Goal: Use online tool/utility: Utilize a website feature to perform a specific function

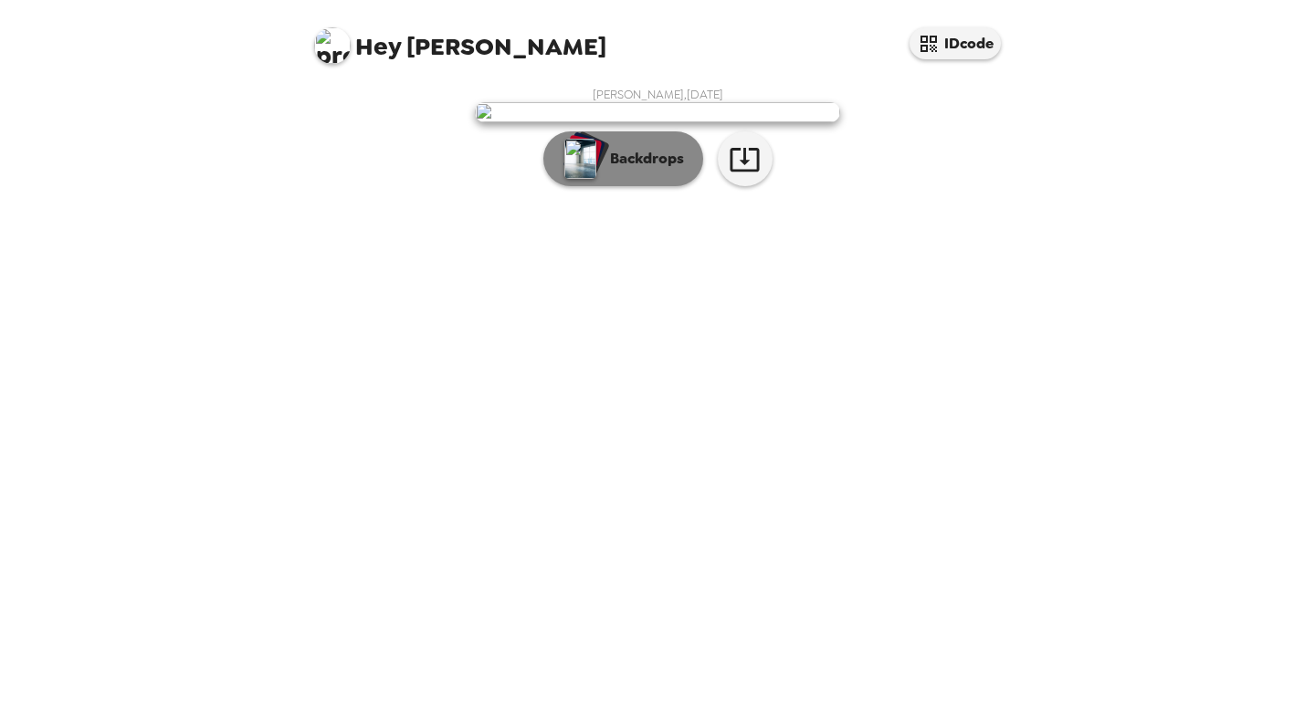
click at [624, 186] on button "Backdrops" at bounding box center [623, 158] width 160 height 55
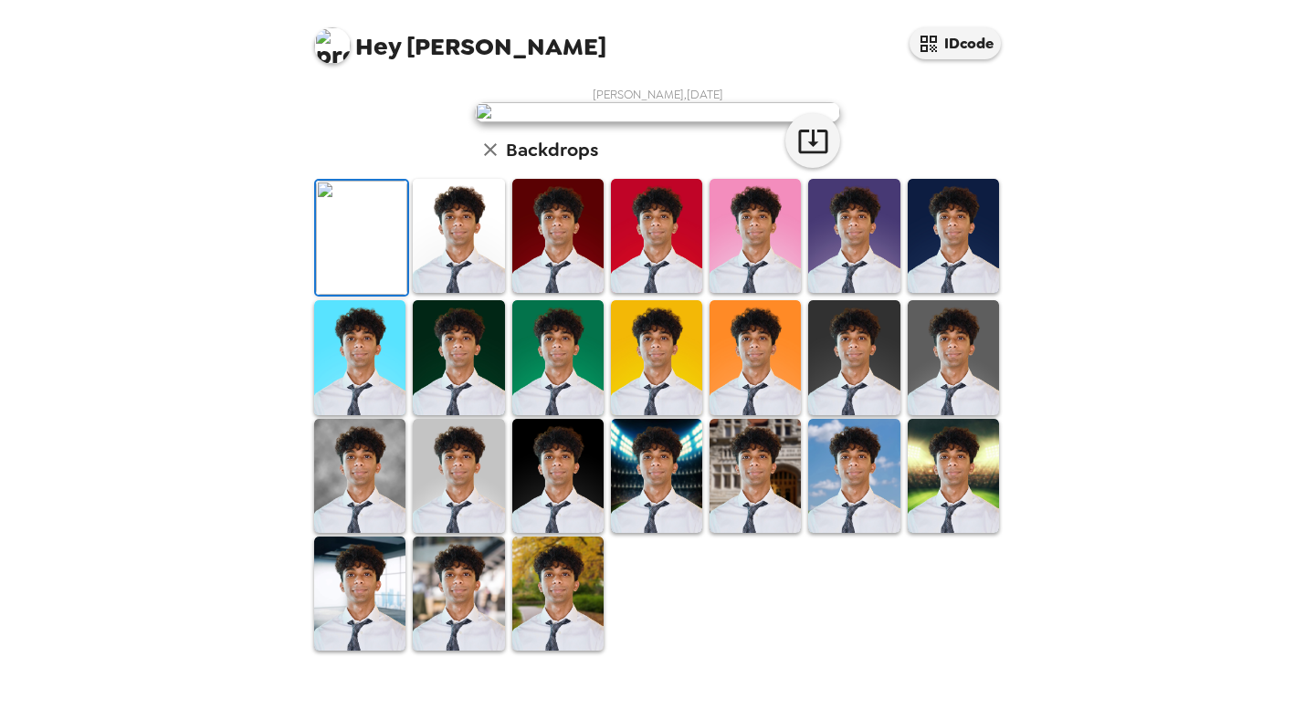
click at [539, 293] on img at bounding box center [557, 236] width 91 height 114
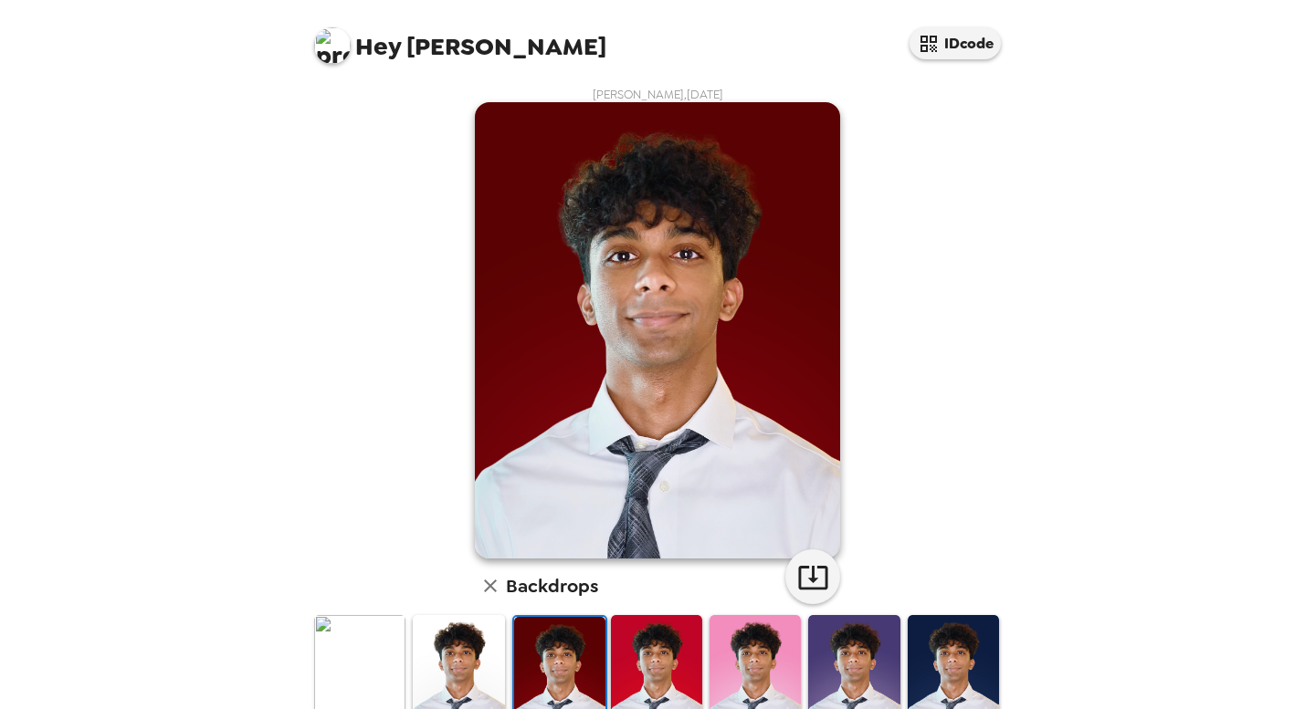
click at [464, 658] on img at bounding box center [458, 672] width 91 height 114
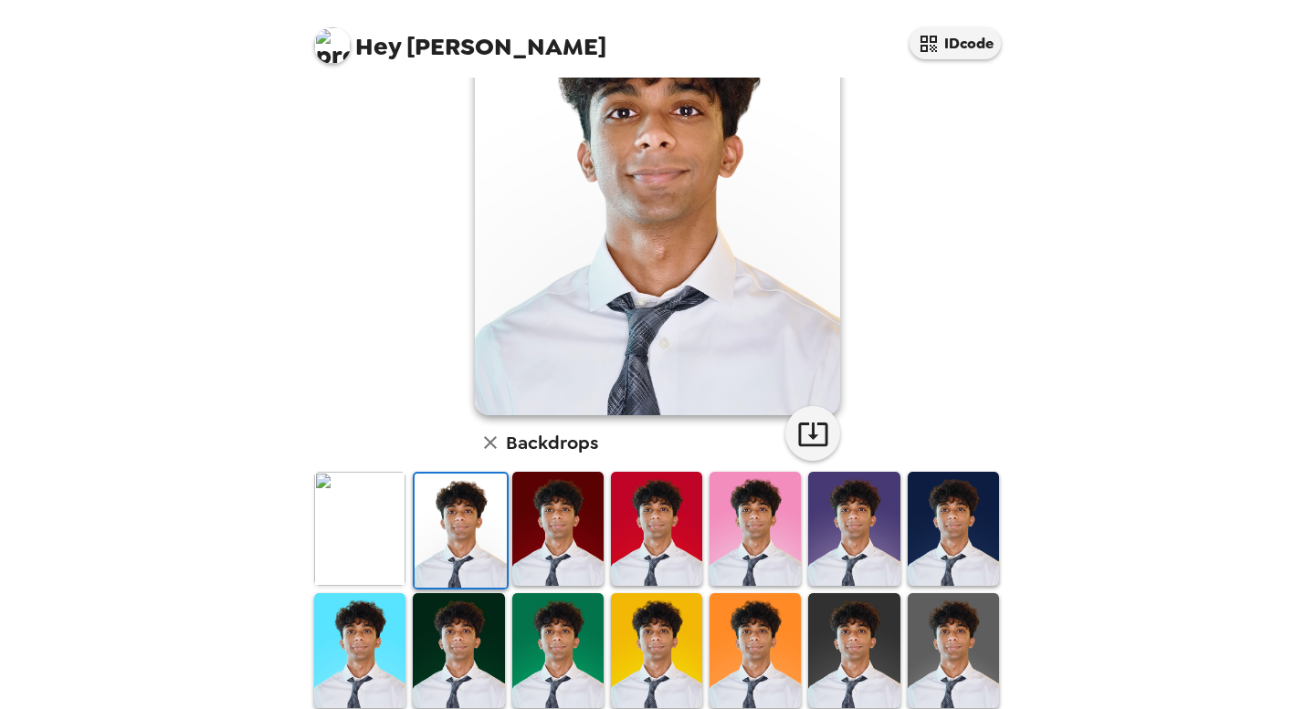
scroll to position [126, 0]
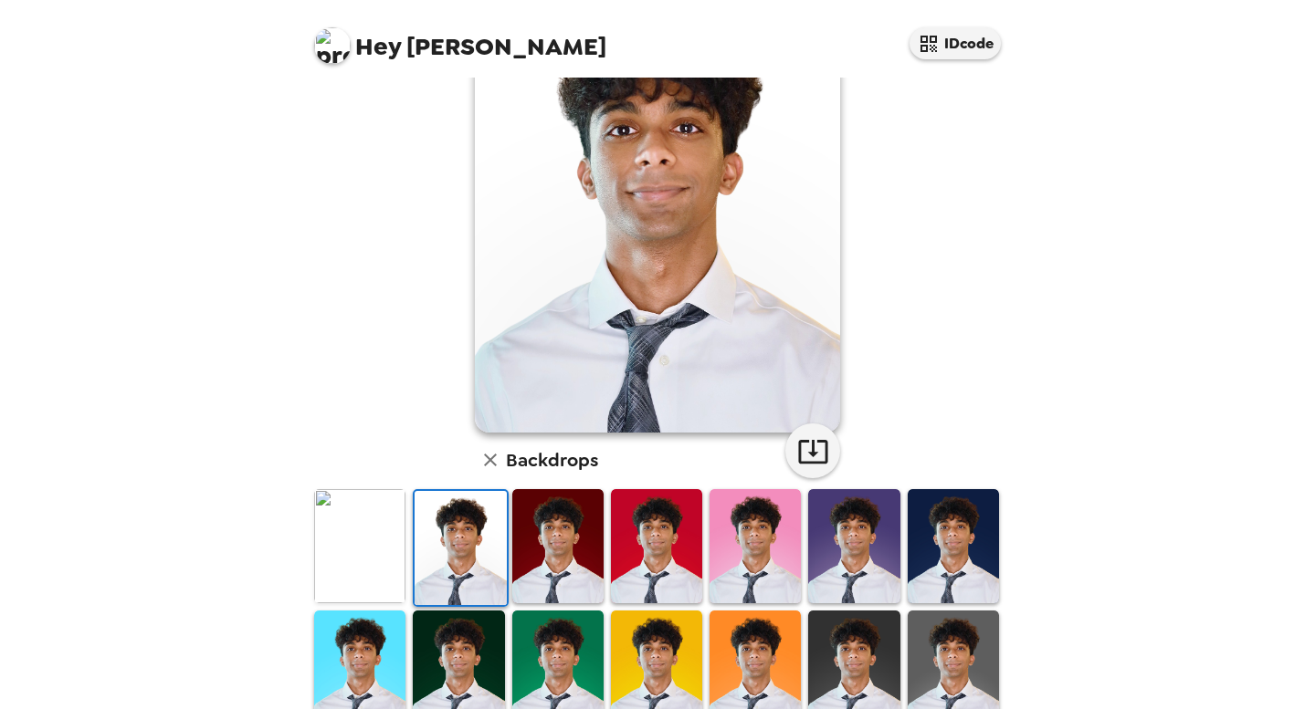
click at [670, 567] on img at bounding box center [656, 546] width 91 height 114
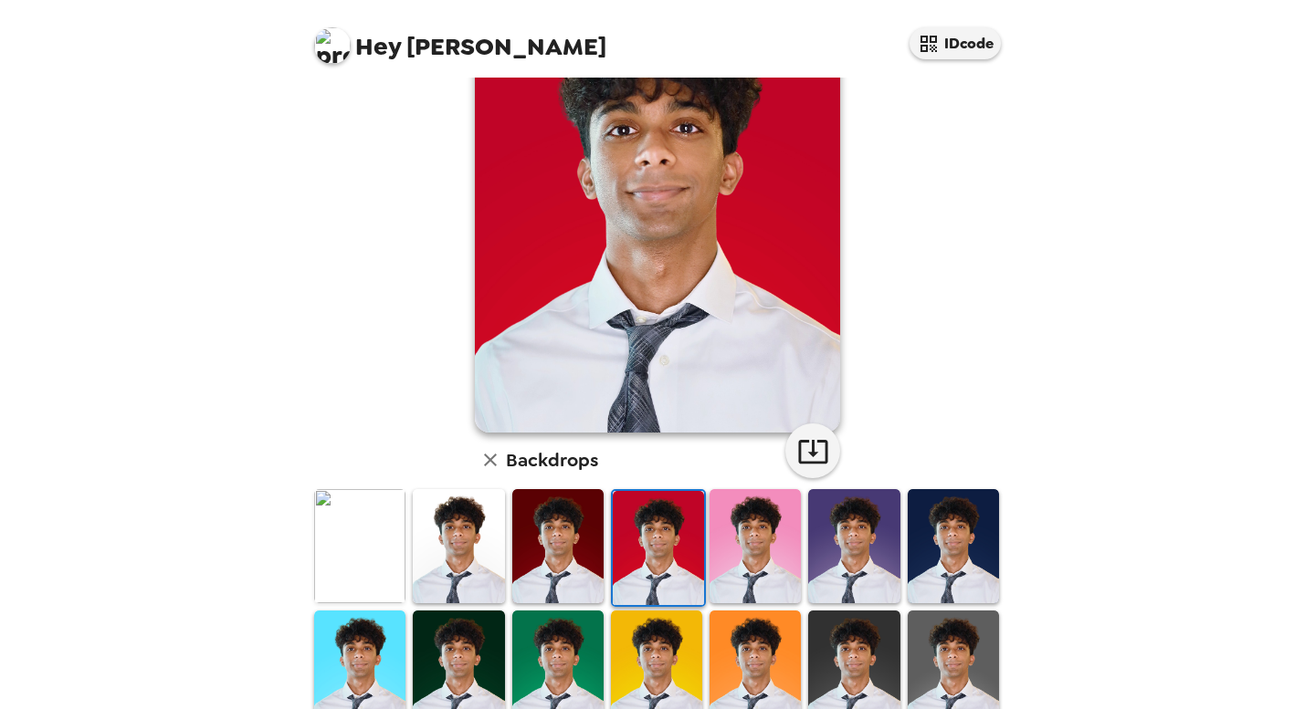
click at [659, 660] on img at bounding box center [656, 668] width 91 height 114
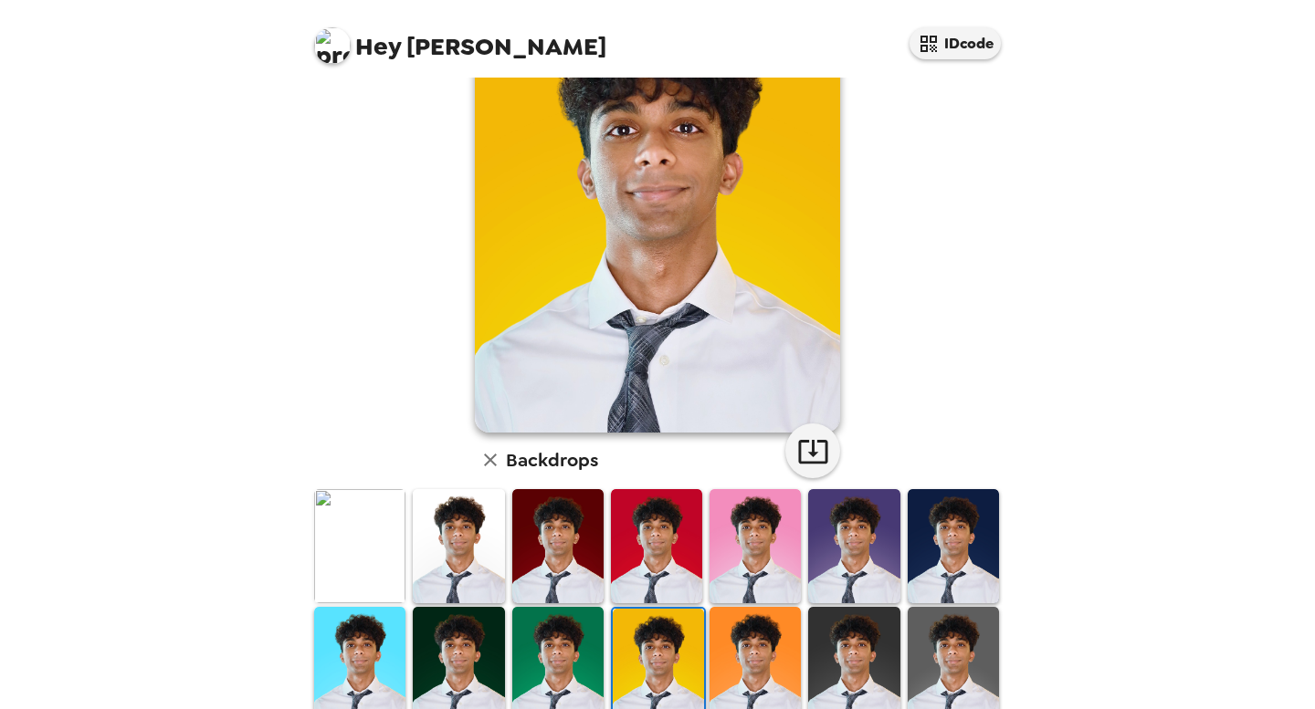
click at [739, 668] on img at bounding box center [754, 664] width 91 height 114
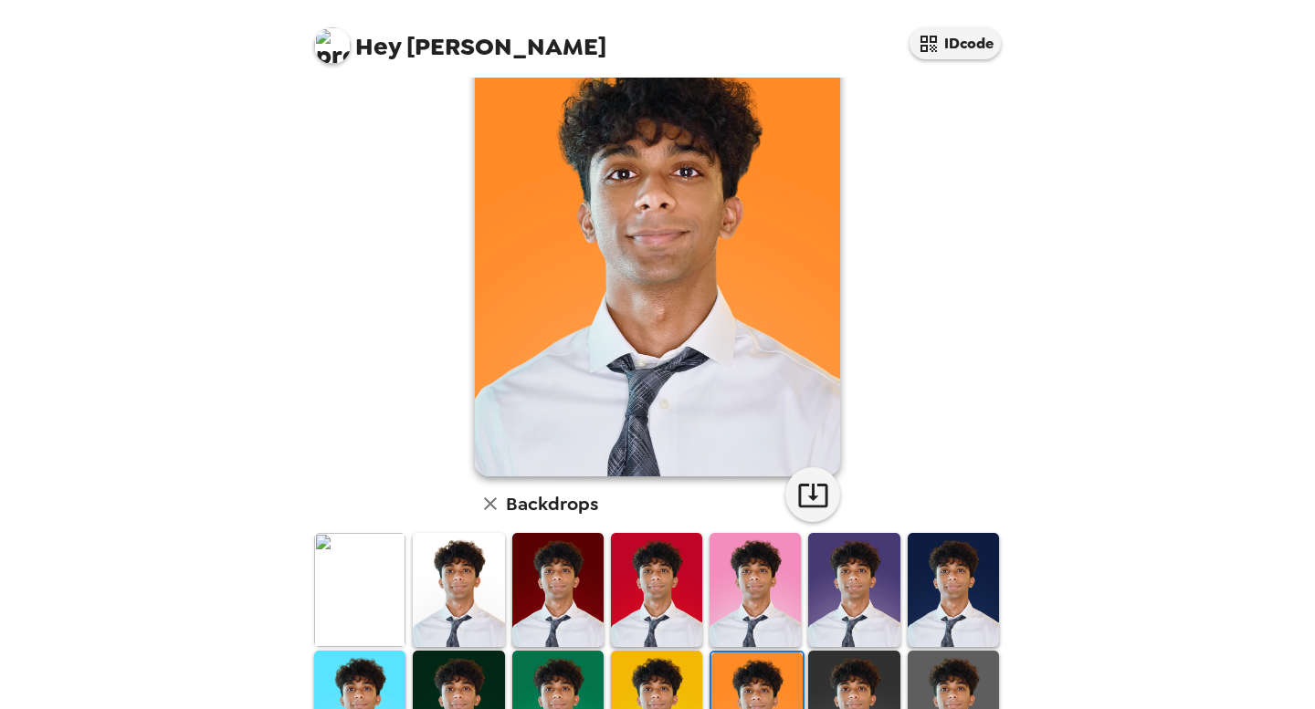
scroll to position [83, 0]
click at [518, 689] on img at bounding box center [557, 707] width 91 height 114
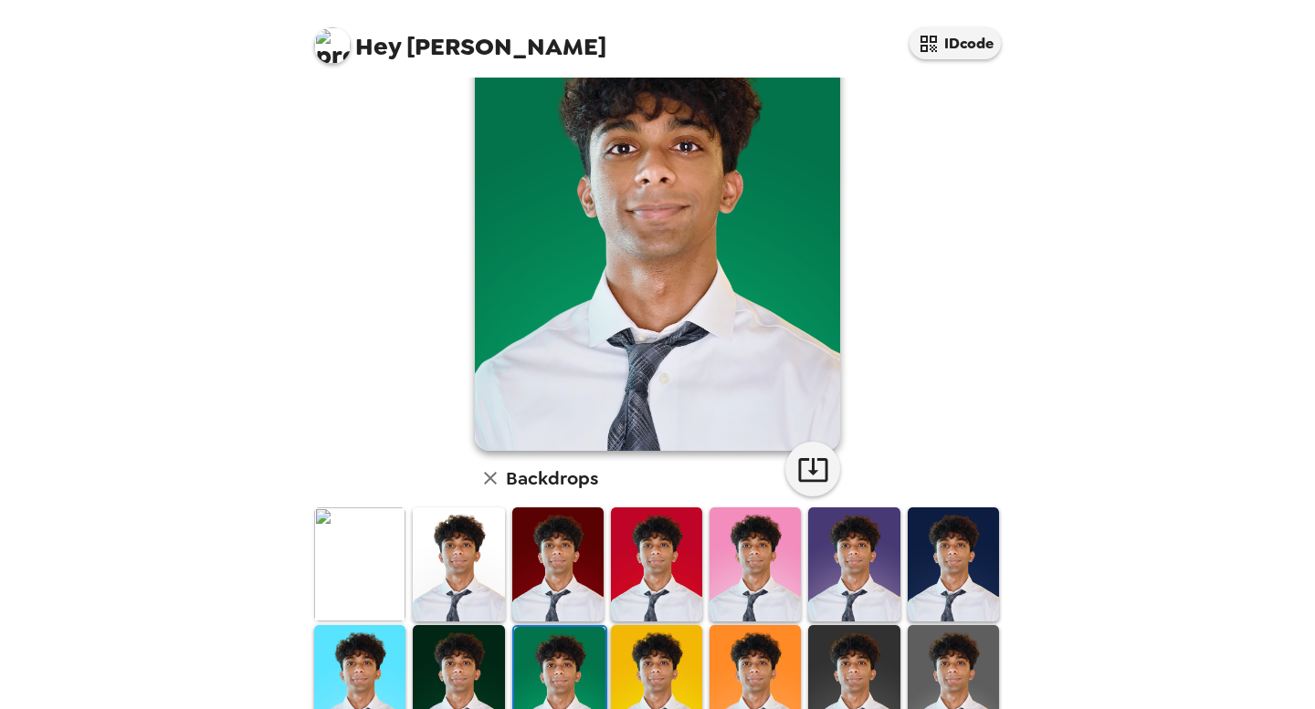
scroll to position [114, 0]
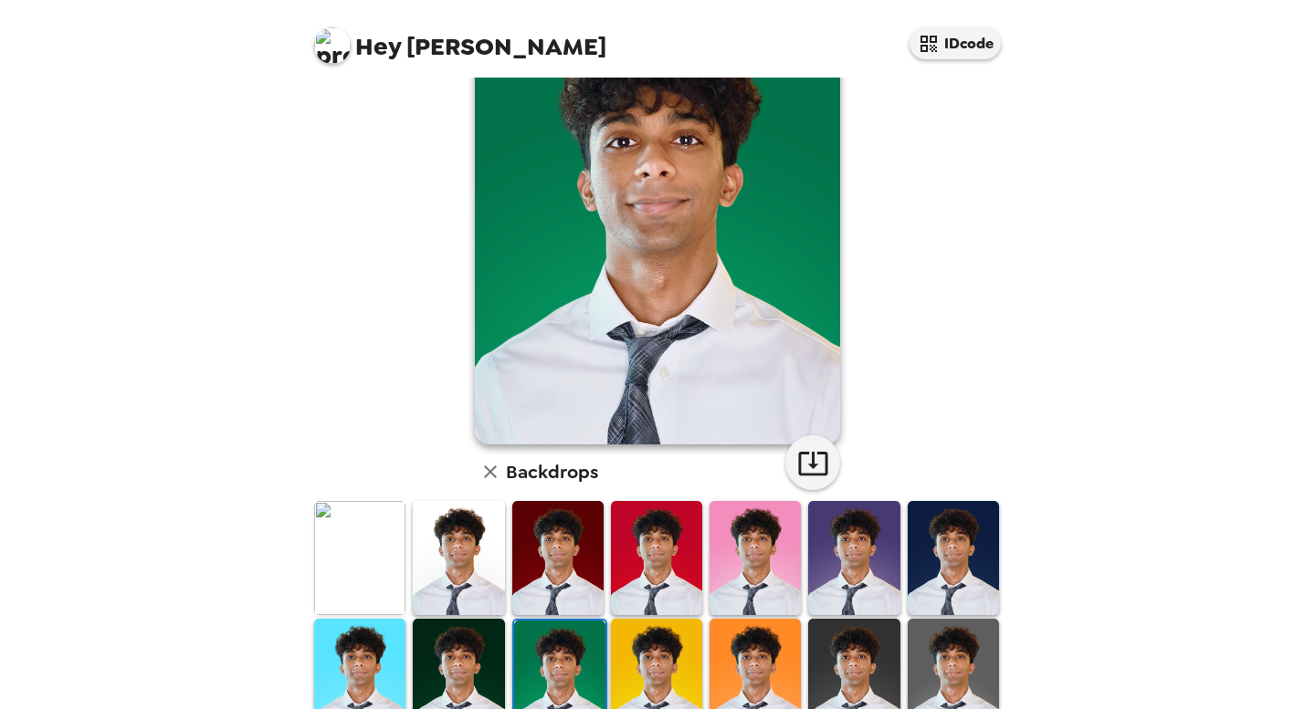
click at [439, 687] on img at bounding box center [458, 676] width 91 height 114
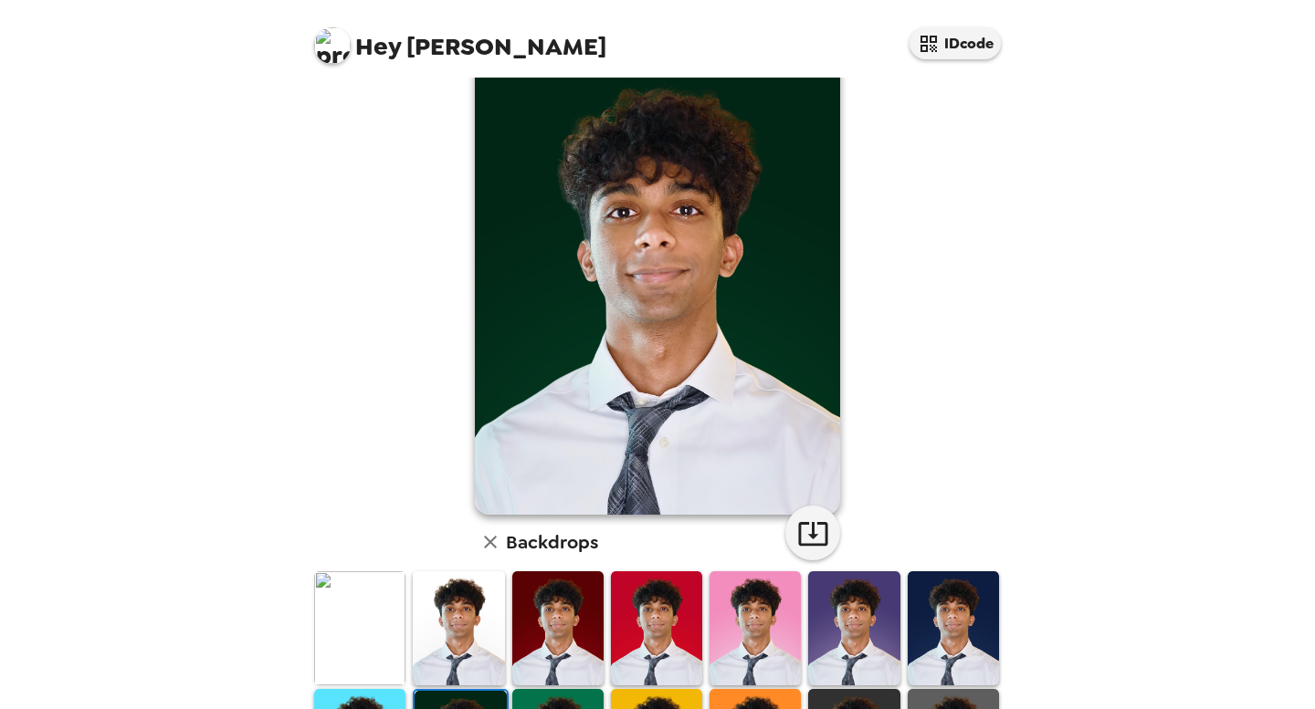
scroll to position [43, 0]
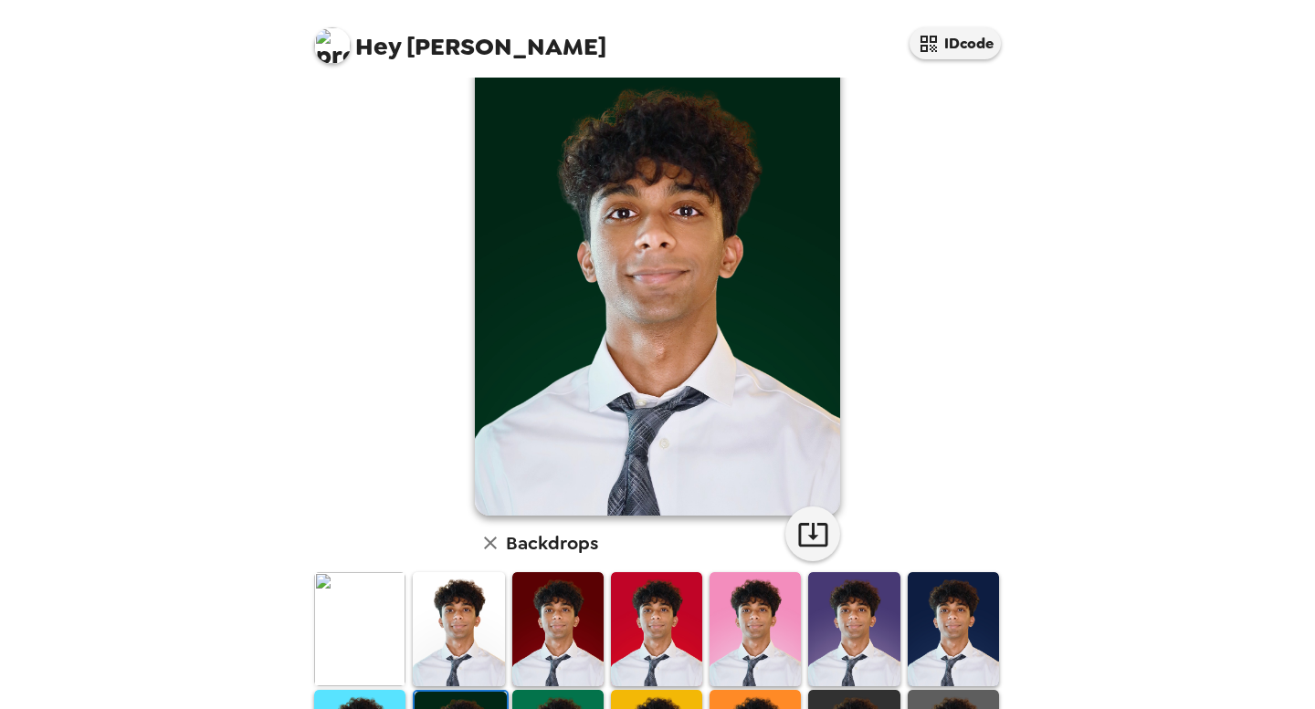
click at [394, 662] on img at bounding box center [359, 629] width 91 height 114
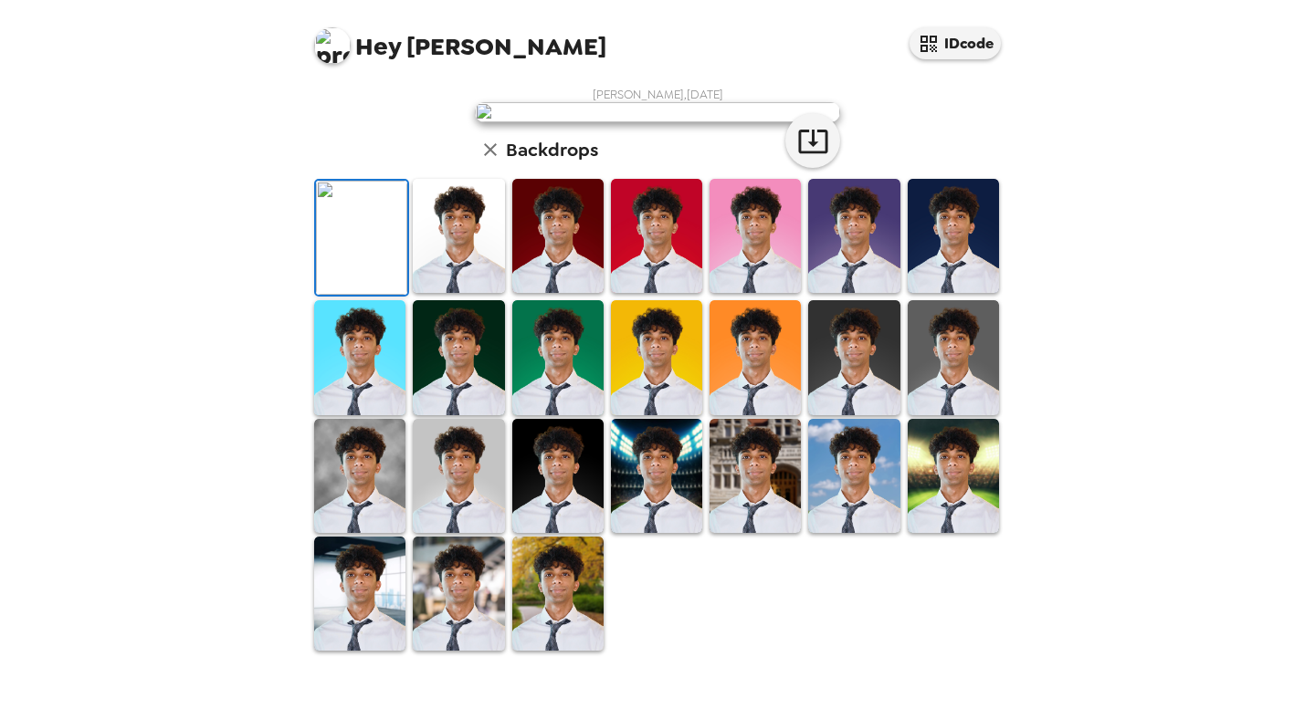
click at [479, 293] on img at bounding box center [458, 236] width 91 height 114
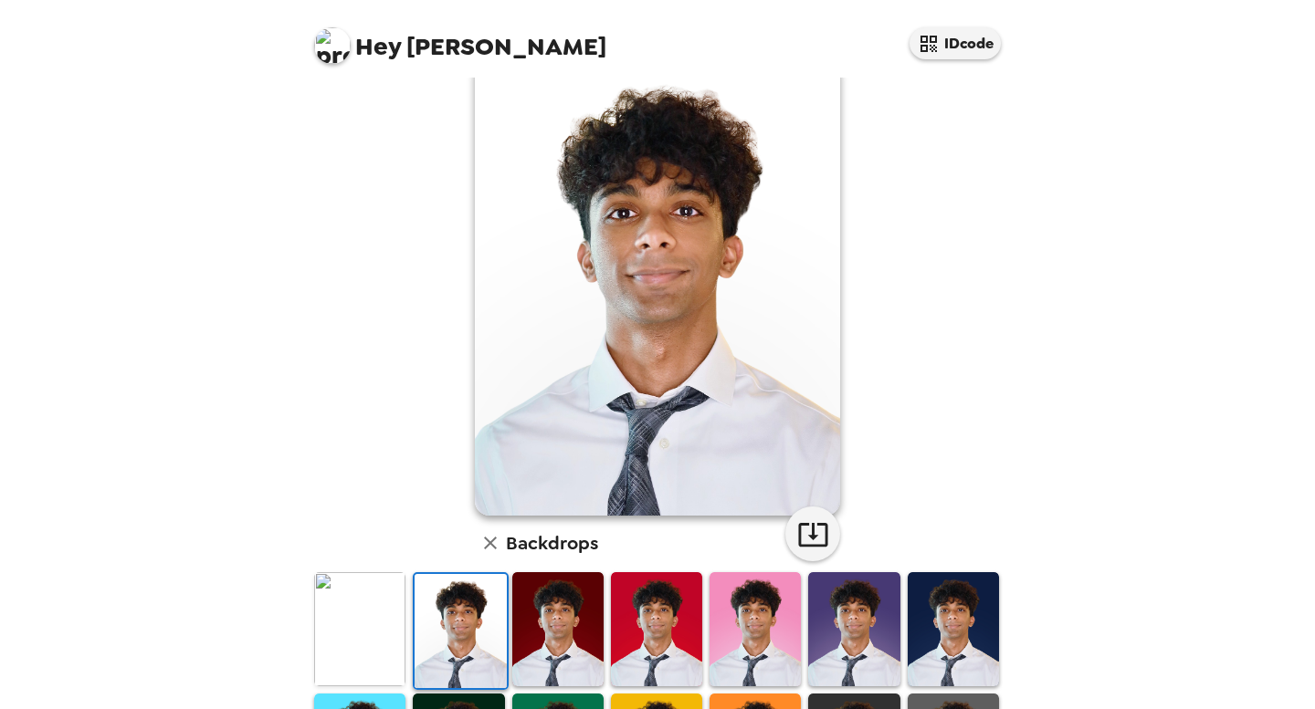
click at [559, 655] on img at bounding box center [557, 629] width 91 height 114
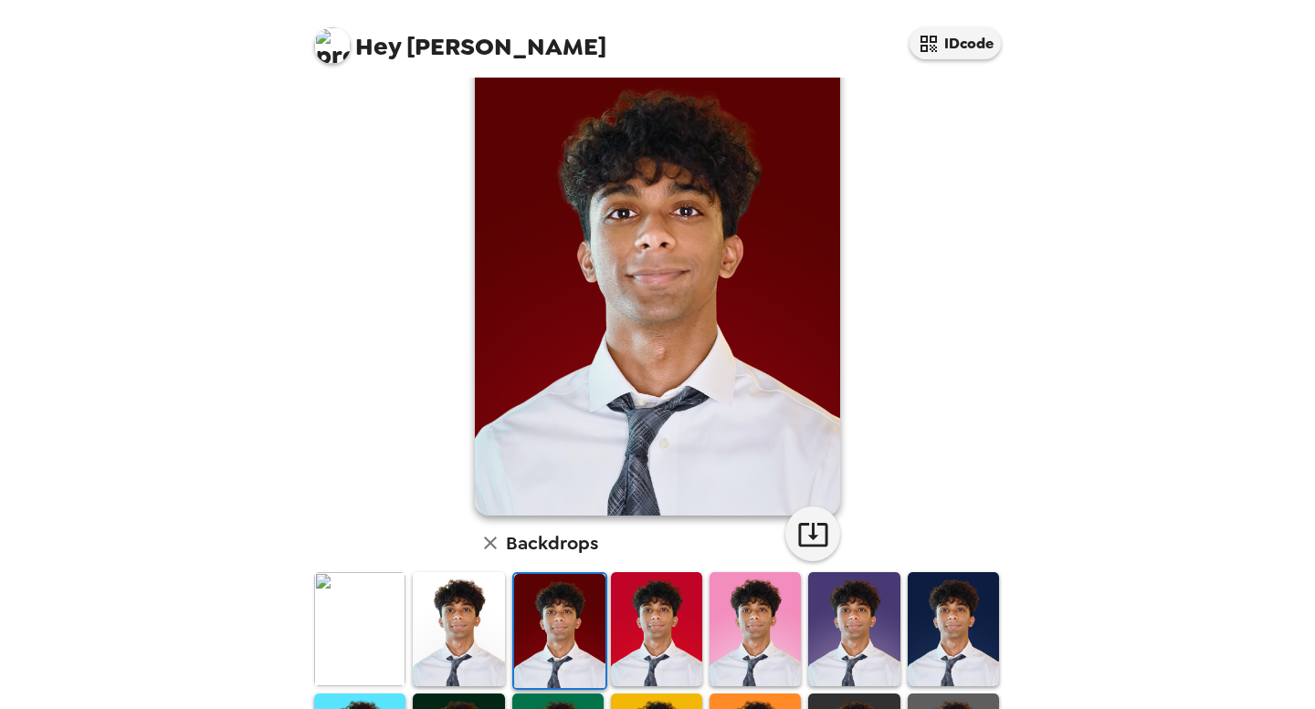
click at [461, 660] on img at bounding box center [458, 629] width 91 height 114
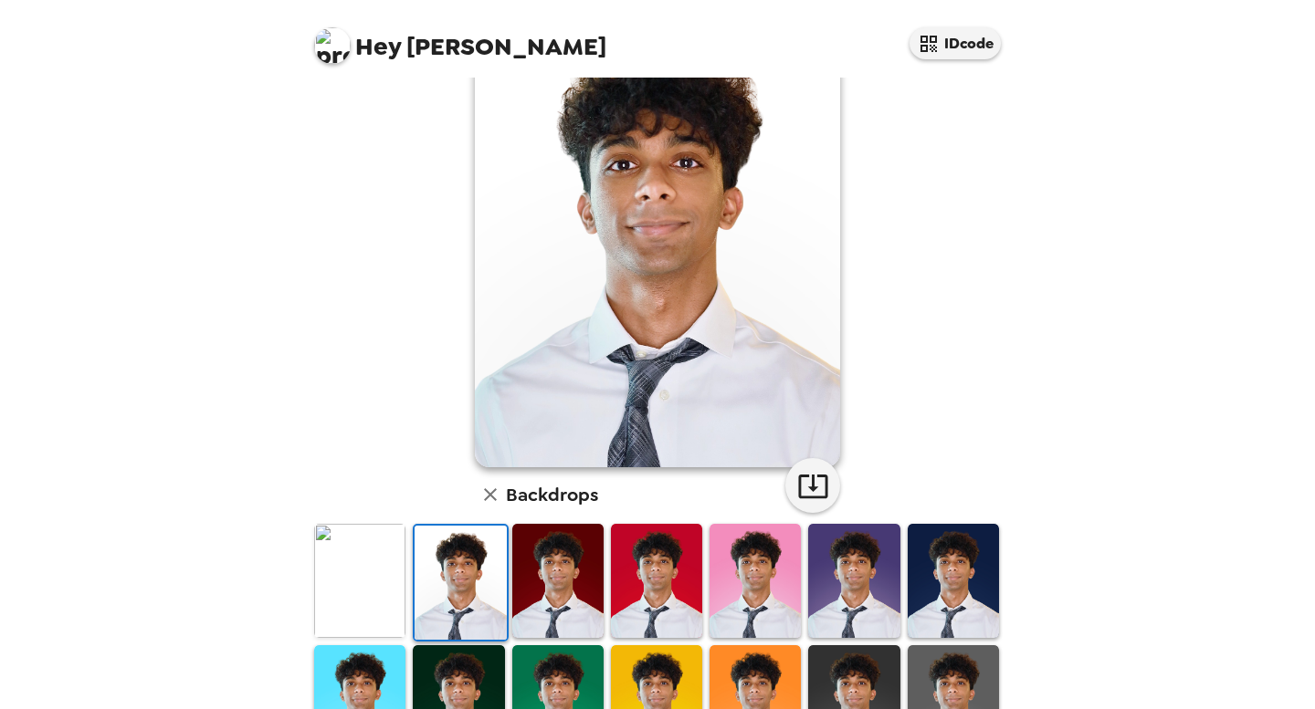
scroll to position [97, 0]
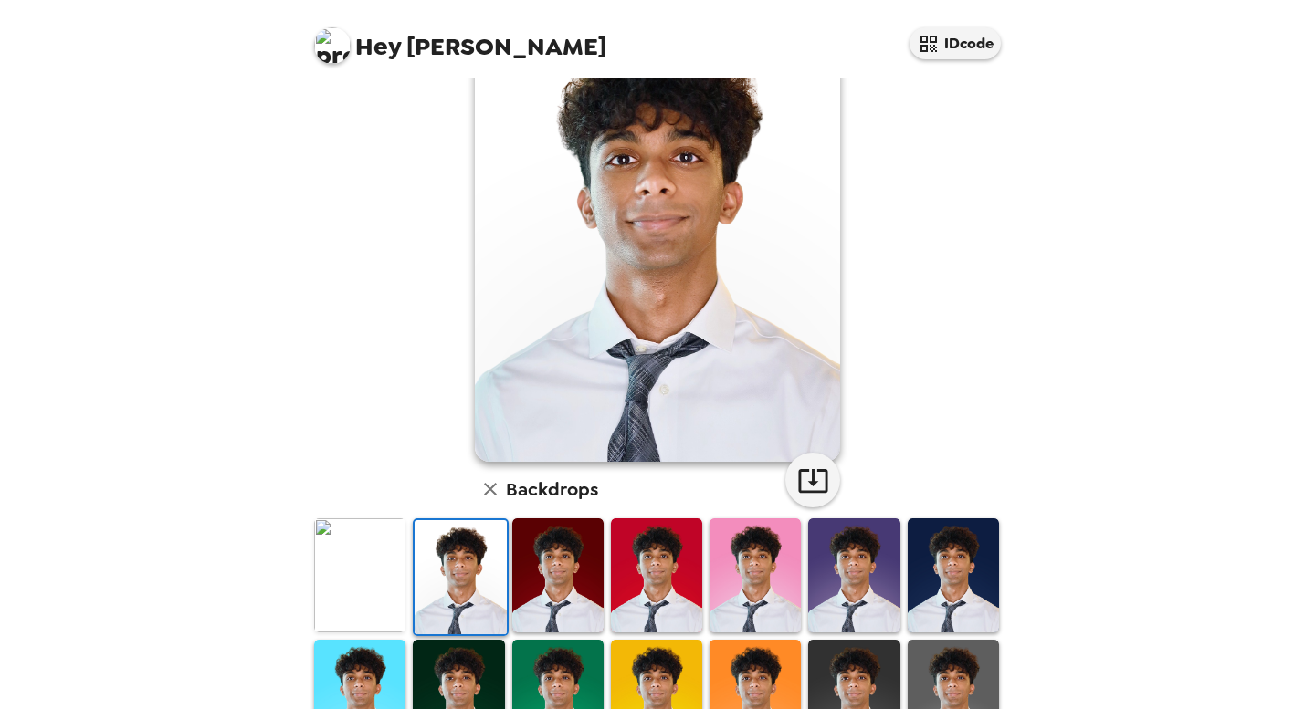
click at [960, 554] on img at bounding box center [952, 576] width 91 height 114
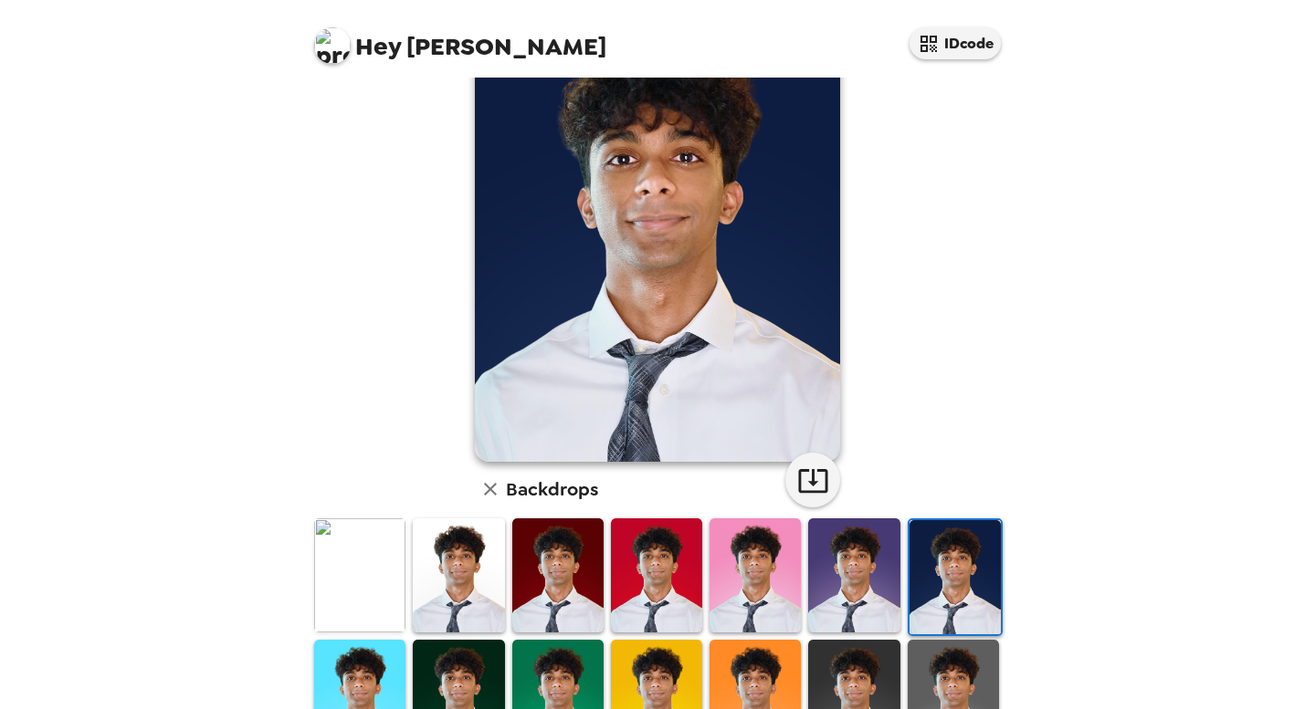
click at [960, 646] on img at bounding box center [952, 697] width 91 height 114
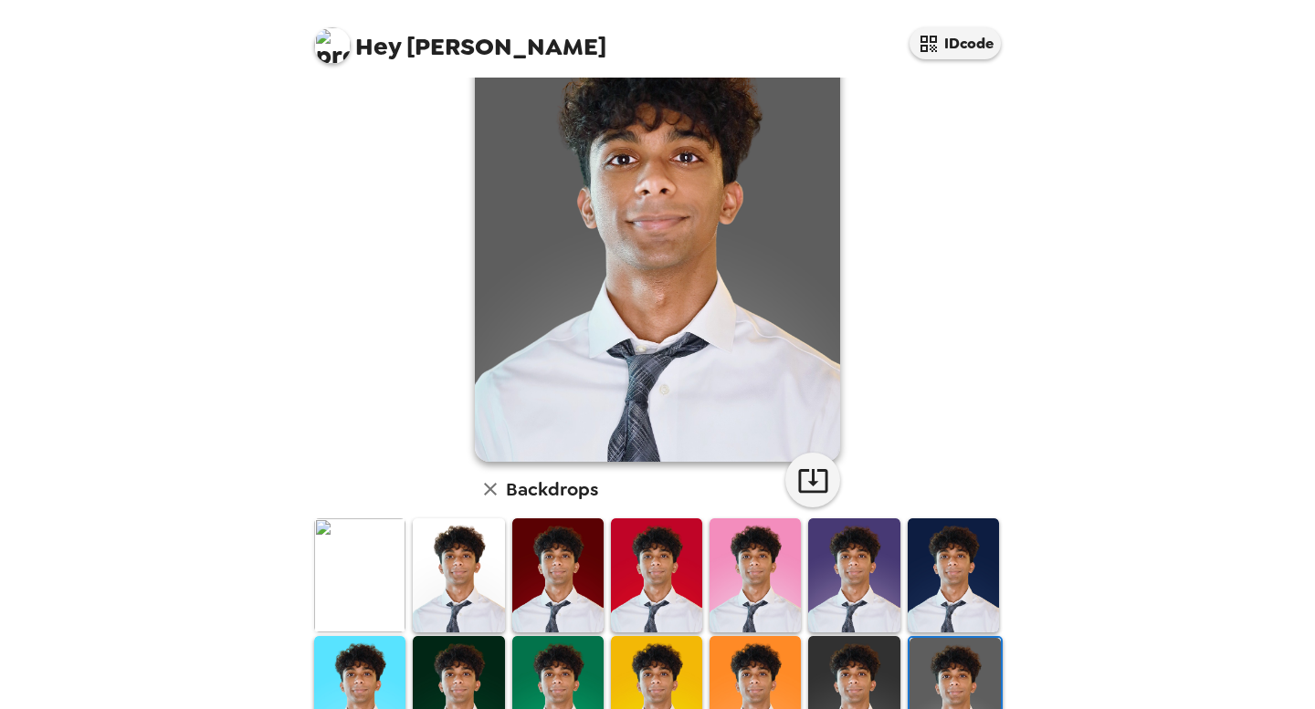
click at [850, 605] on img at bounding box center [853, 576] width 91 height 114
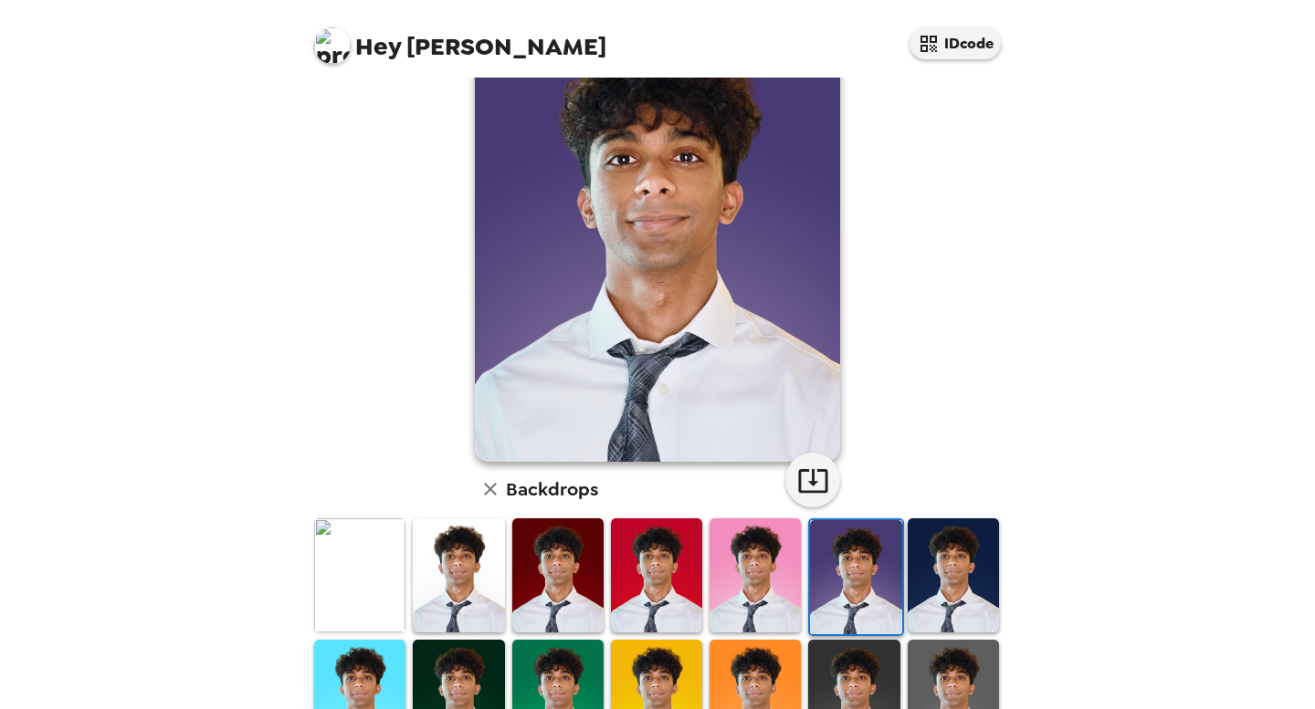
click at [865, 576] on img at bounding box center [855, 577] width 91 height 114
click at [960, 573] on img at bounding box center [952, 576] width 91 height 114
